Goal: Task Accomplishment & Management: Use online tool/utility

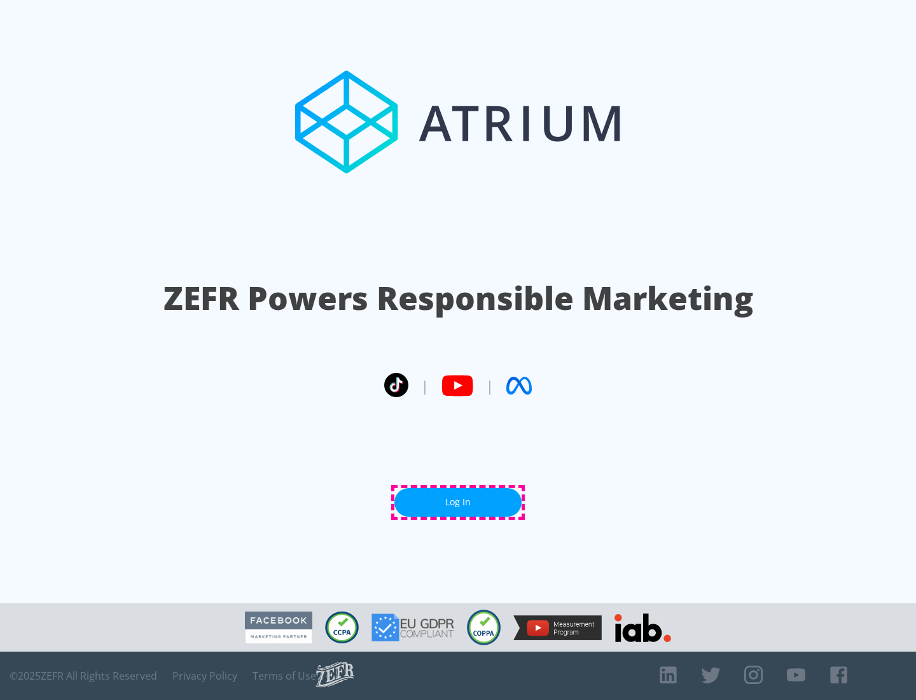
click at [458, 502] on link "Log In" at bounding box center [457, 502] width 127 height 29
